Goal: Task Accomplishment & Management: Complete application form

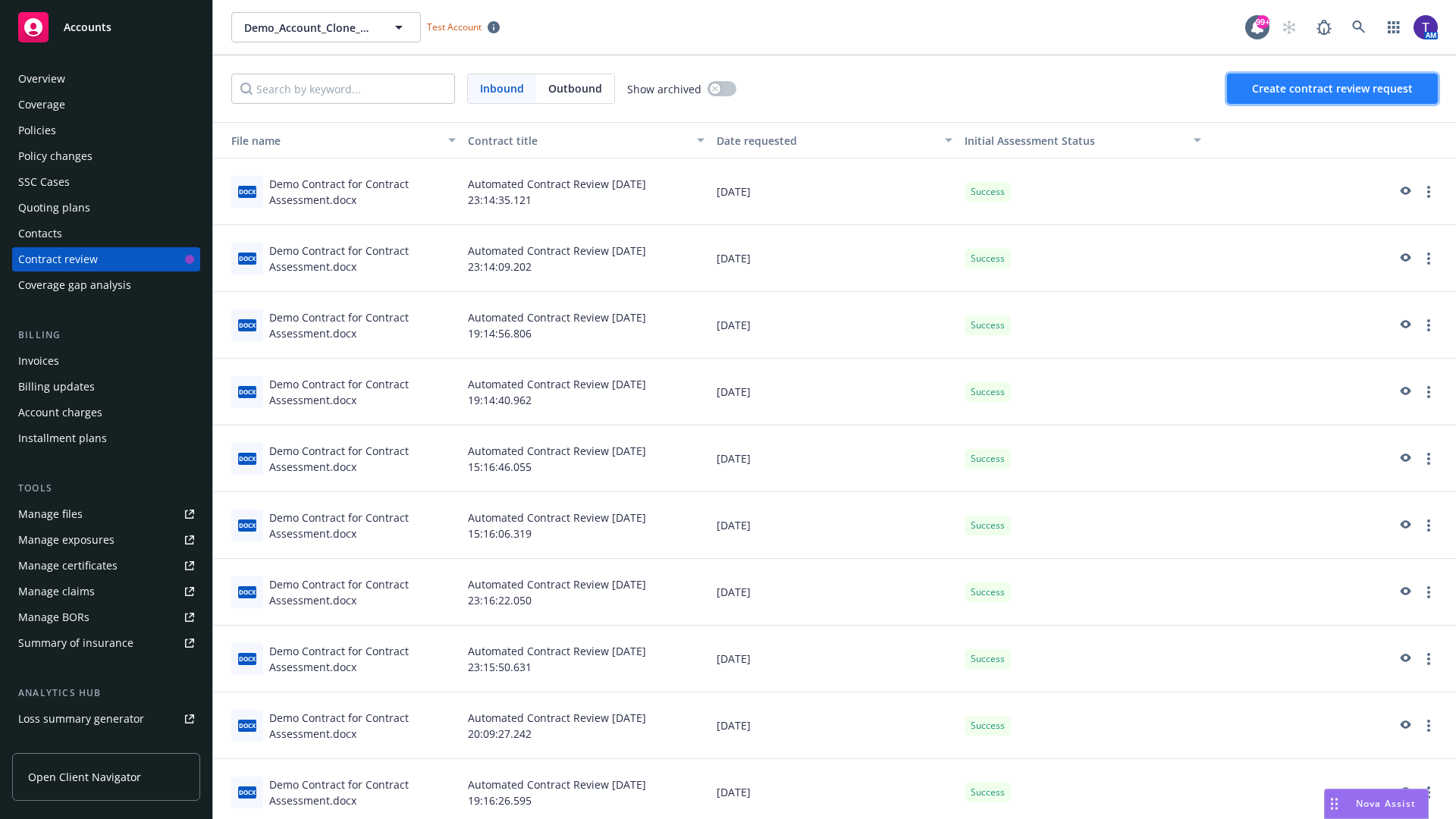
click at [1333, 89] on span "Create contract review request" at bounding box center [1332, 88] width 161 height 15
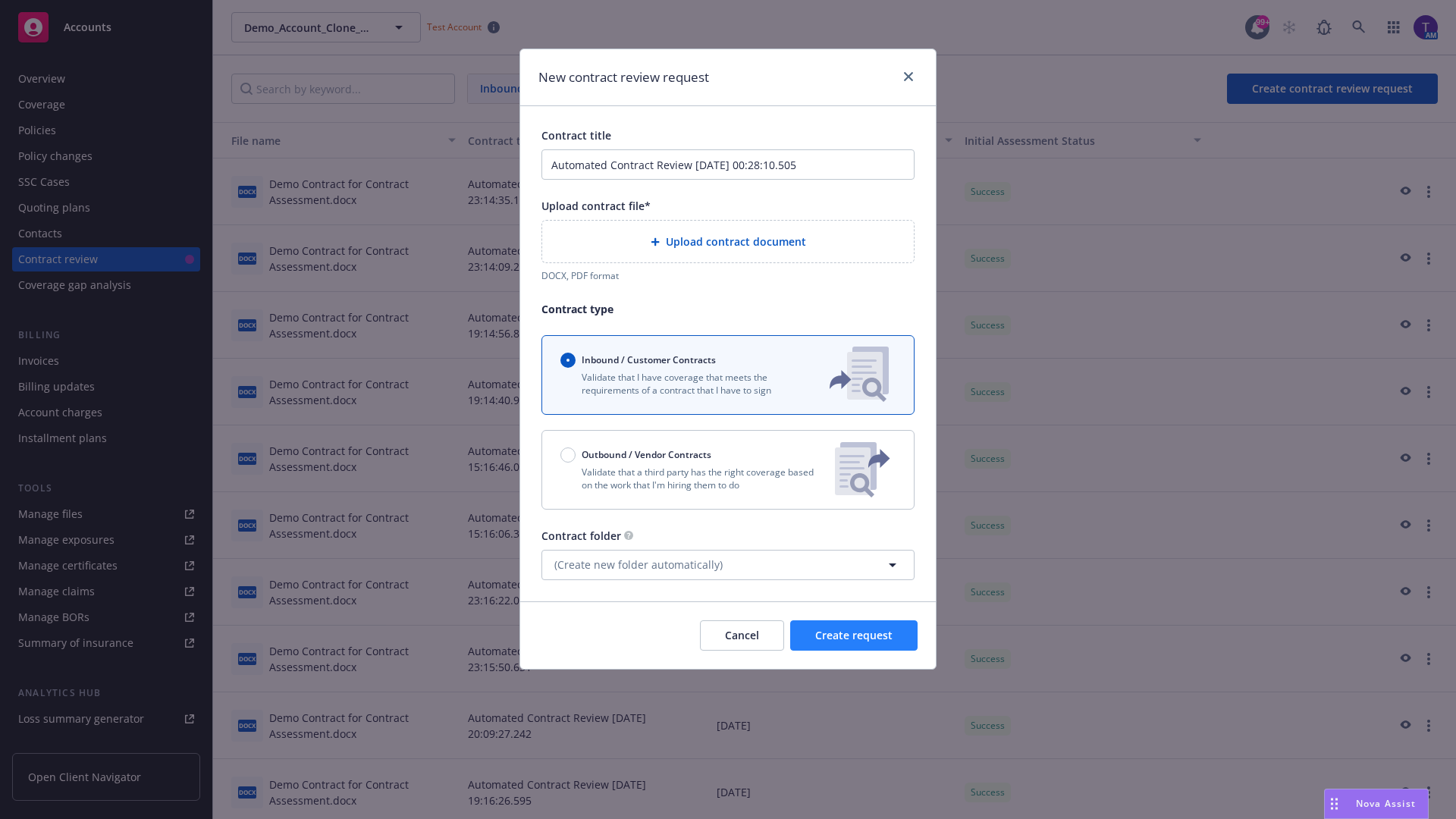
type input "Automated Contract Review 08-13-2025 00:28:10.505"
click at [728, 470] on p "Validate that a third party has the right coverage based on the work that I'm h…" at bounding box center [692, 479] width 262 height 25
radio input "false"
radio input "true"
click at [854, 642] on span "Create request" at bounding box center [854, 635] width 77 height 15
